Goal: Task Accomplishment & Management: Complete application form

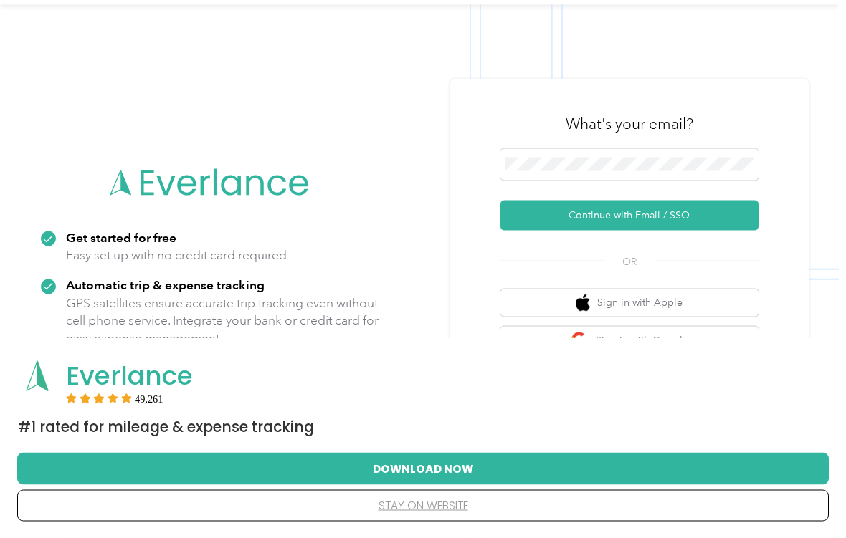
scroll to position [42, 0]
click at [419, 483] on button "Download Now" at bounding box center [423, 469] width 766 height 30
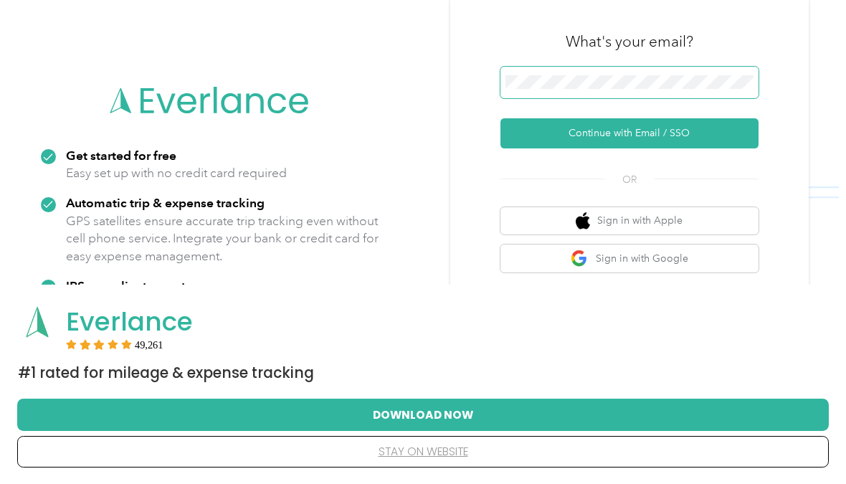
scroll to position [95, 0]
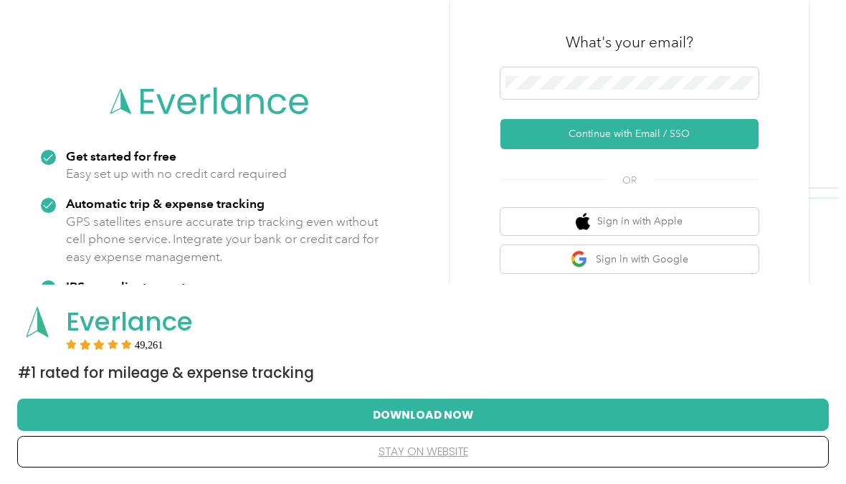
click at [330, 239] on p "GPS satellites ensure accurate trip tracking even without cell phone service. I…" at bounding box center [222, 239] width 313 height 53
click at [634, 142] on button "Continue with Email / SSO" at bounding box center [629, 134] width 258 height 30
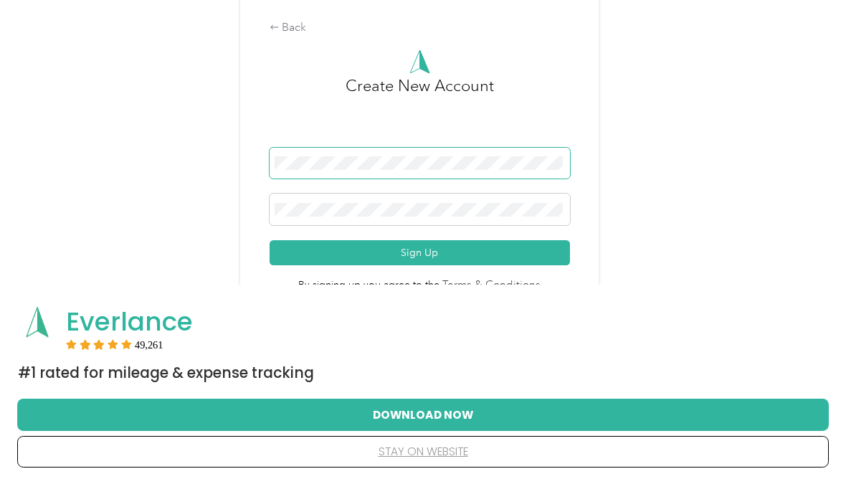
scroll to position [95, 0]
click at [423, 260] on button "Sign Up" at bounding box center [420, 253] width 300 height 25
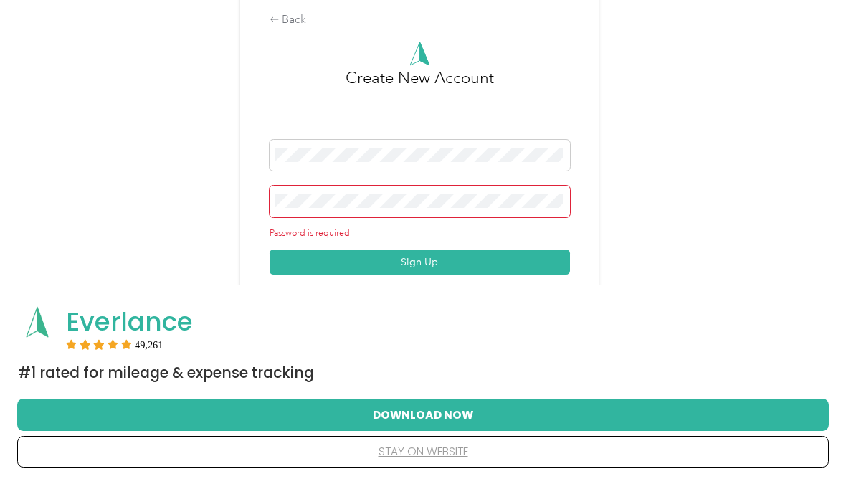
click at [472, 196] on span at bounding box center [420, 202] width 300 height 32
click at [322, 194] on span at bounding box center [420, 202] width 300 height 32
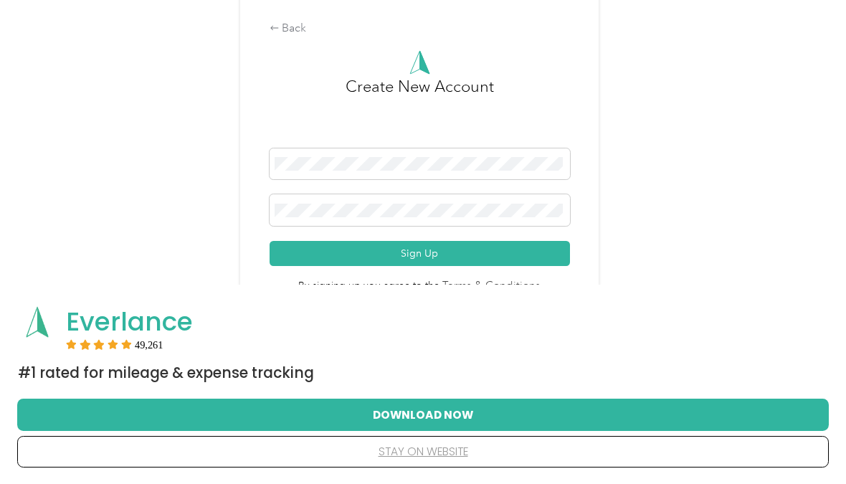
click at [433, 264] on button "Sign Up" at bounding box center [420, 253] width 300 height 25
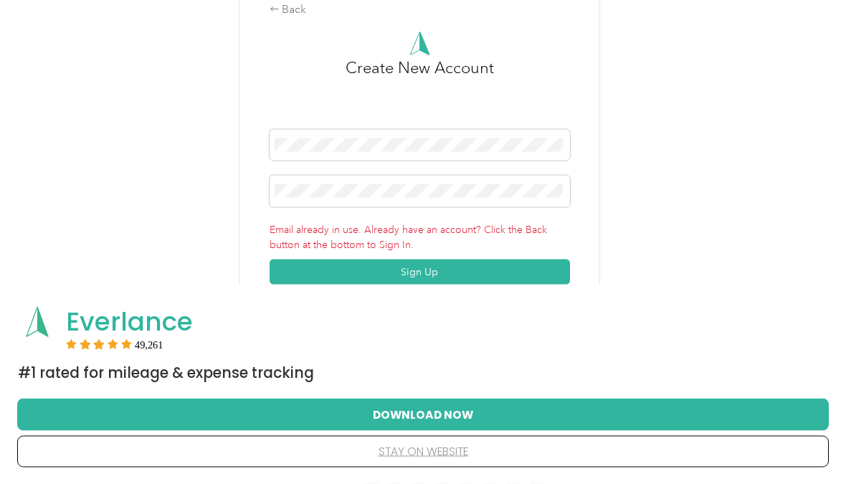
scroll to position [96, 0]
click at [298, 18] on div "Back" at bounding box center [420, 9] width 300 height 17
click at [300, 9] on div "Back" at bounding box center [420, 9] width 300 height 17
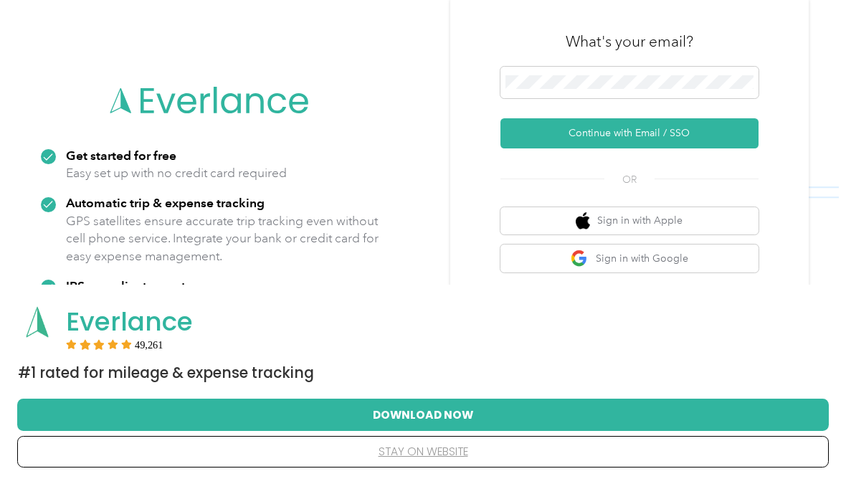
click at [644, 140] on button "Continue with Email / SSO" at bounding box center [629, 133] width 258 height 30
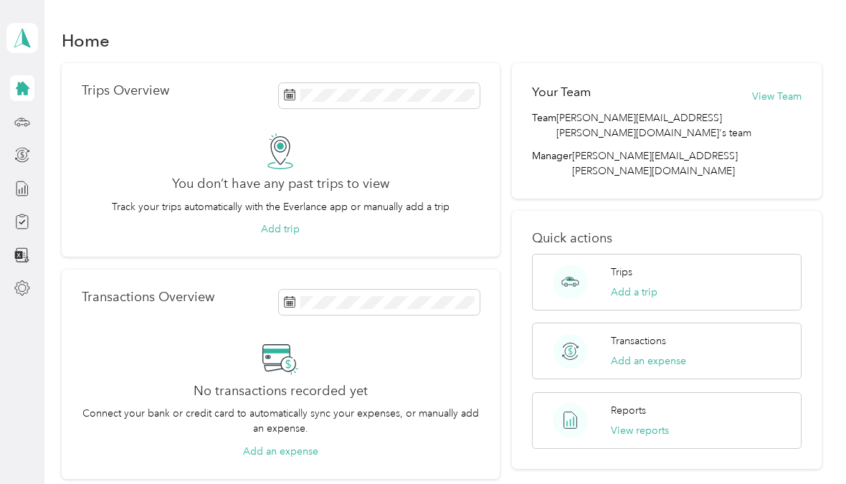
click at [301, 469] on div "Transactions Overview No transactions recorded yet Connect your bank or credit …" at bounding box center [281, 374] width 438 height 209
click at [295, 236] on button "Add trip" at bounding box center [280, 229] width 39 height 15
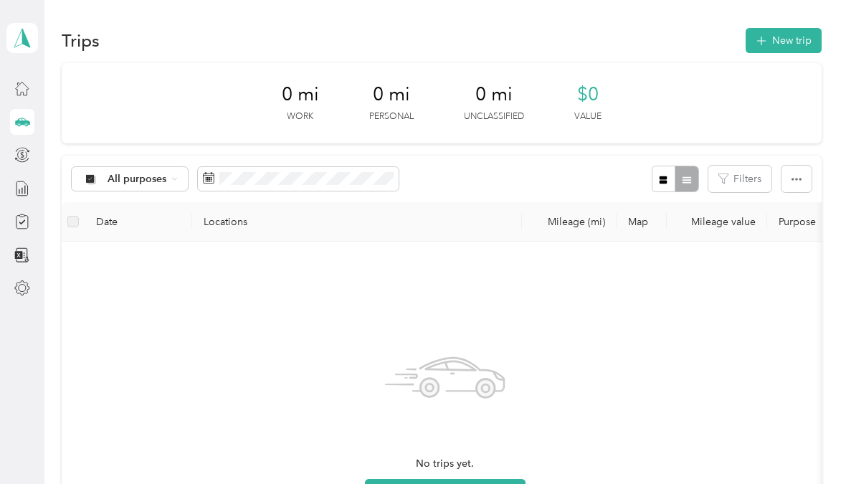
click at [25, 48] on span at bounding box center [22, 38] width 32 height 30
